Goal: Find contact information: Find contact information

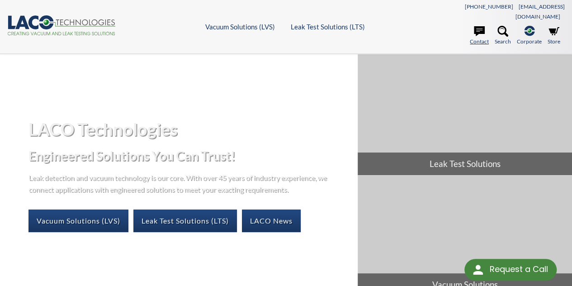
click at [480, 26] on icon at bounding box center [479, 31] width 11 height 11
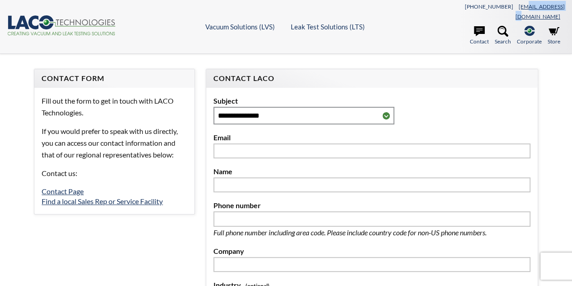
select select "語言翻譯小工具"
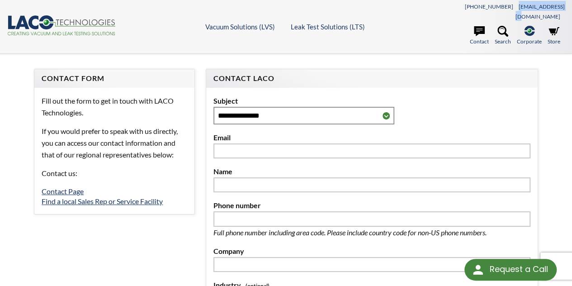
drag, startPoint x: 0, startPoint y: 0, endPoint x: 515, endPoint y: 10, distance: 515.5
click at [515, 10] on header ".cls-1{fill:#193661;}.cls-2{fill:#58595b;}.cls-3{fill:url(#radial-gradient);}.c…" at bounding box center [286, 27] width 572 height 54
copy link "[EMAIL_ADDRESS][DOMAIN_NAME]"
drag, startPoint x: 501, startPoint y: 2, endPoint x: 509, endPoint y: 3, distance: 8.2
click at [509, 3] on div "801-486-1004 info@lacotech.com" at bounding box center [494, 11] width 139 height 20
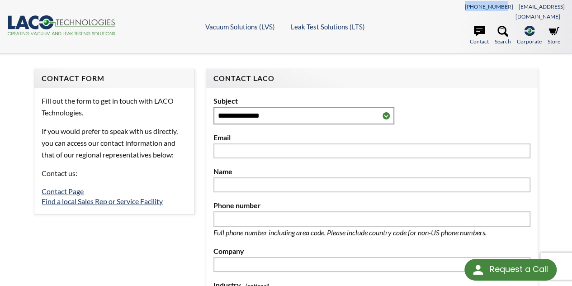
copy link "[PHONE_NUMBER]"
